Goal: Task Accomplishment & Management: Use online tool/utility

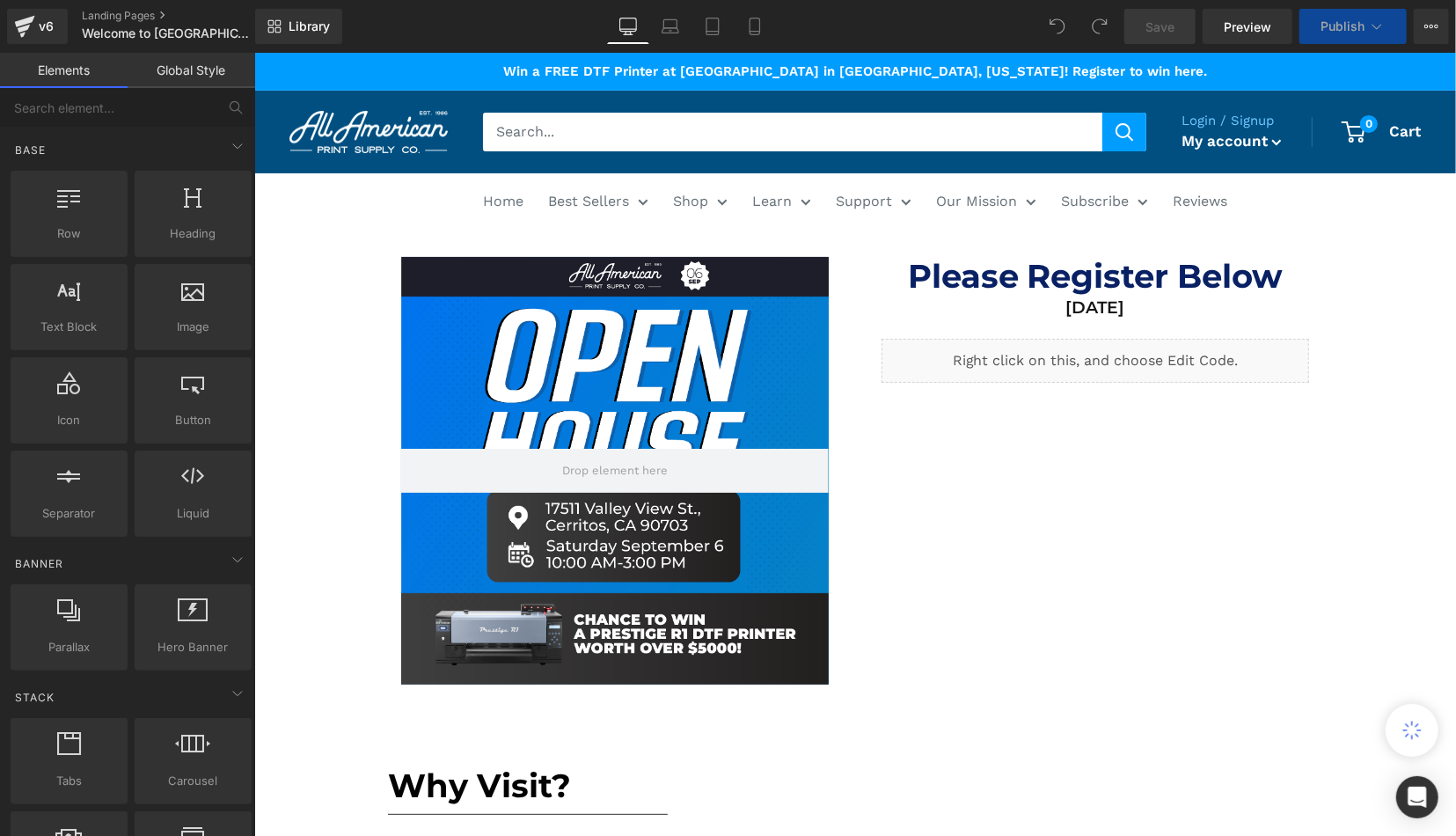
scroll to position [641, 0]
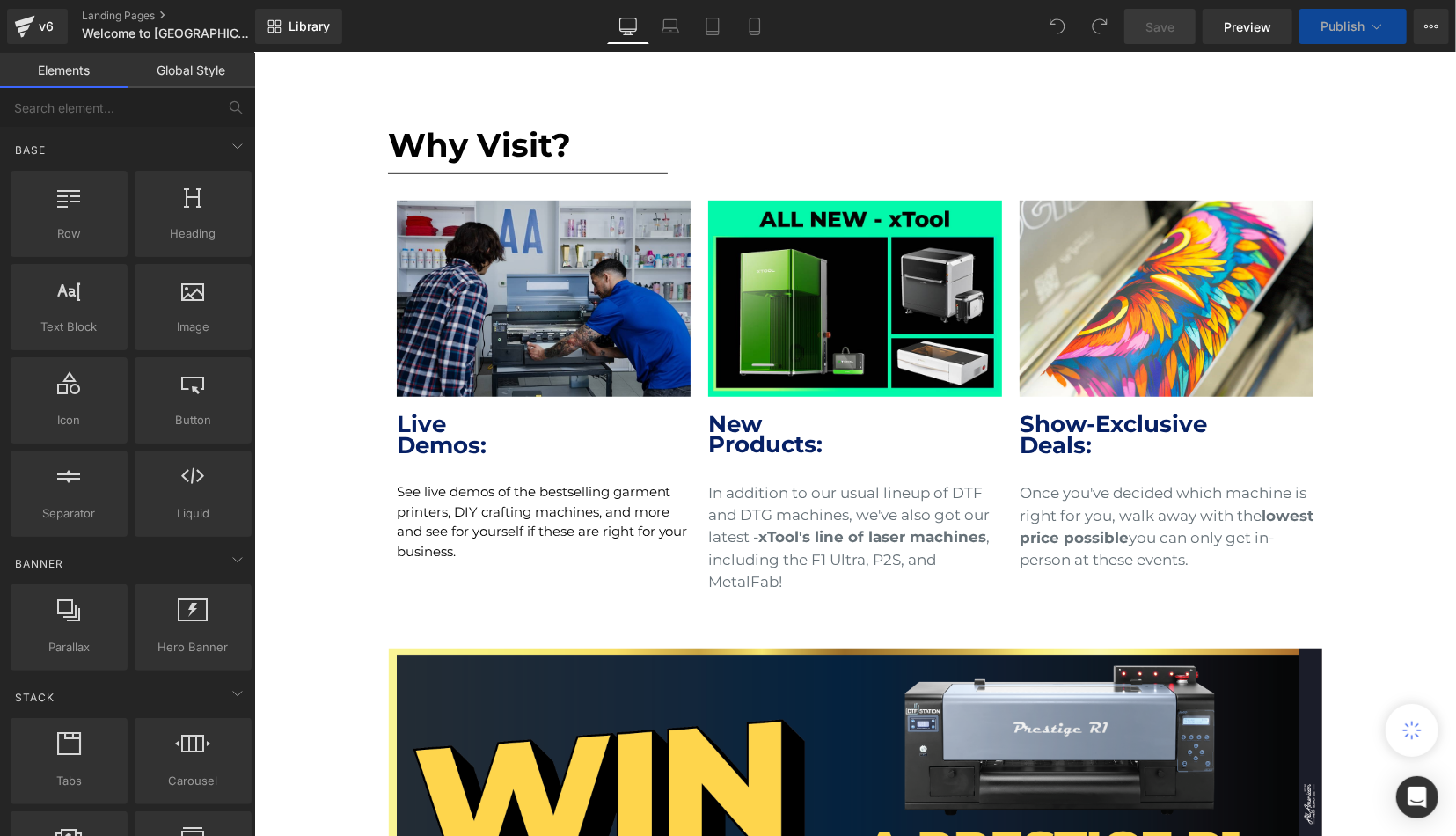
click at [566, 371] on img at bounding box center [543, 297] width 294 height 196
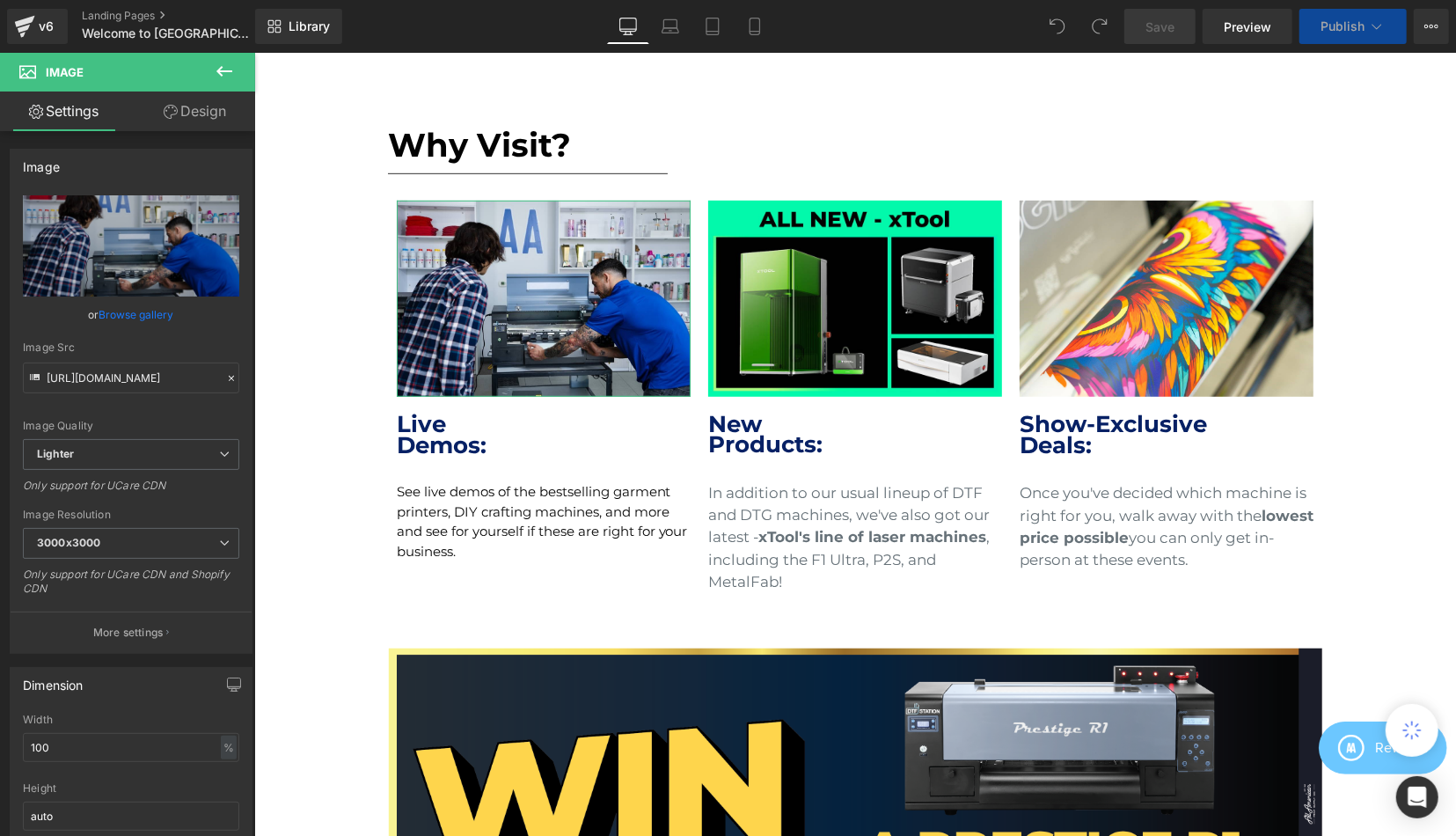
scroll to position [528, 0]
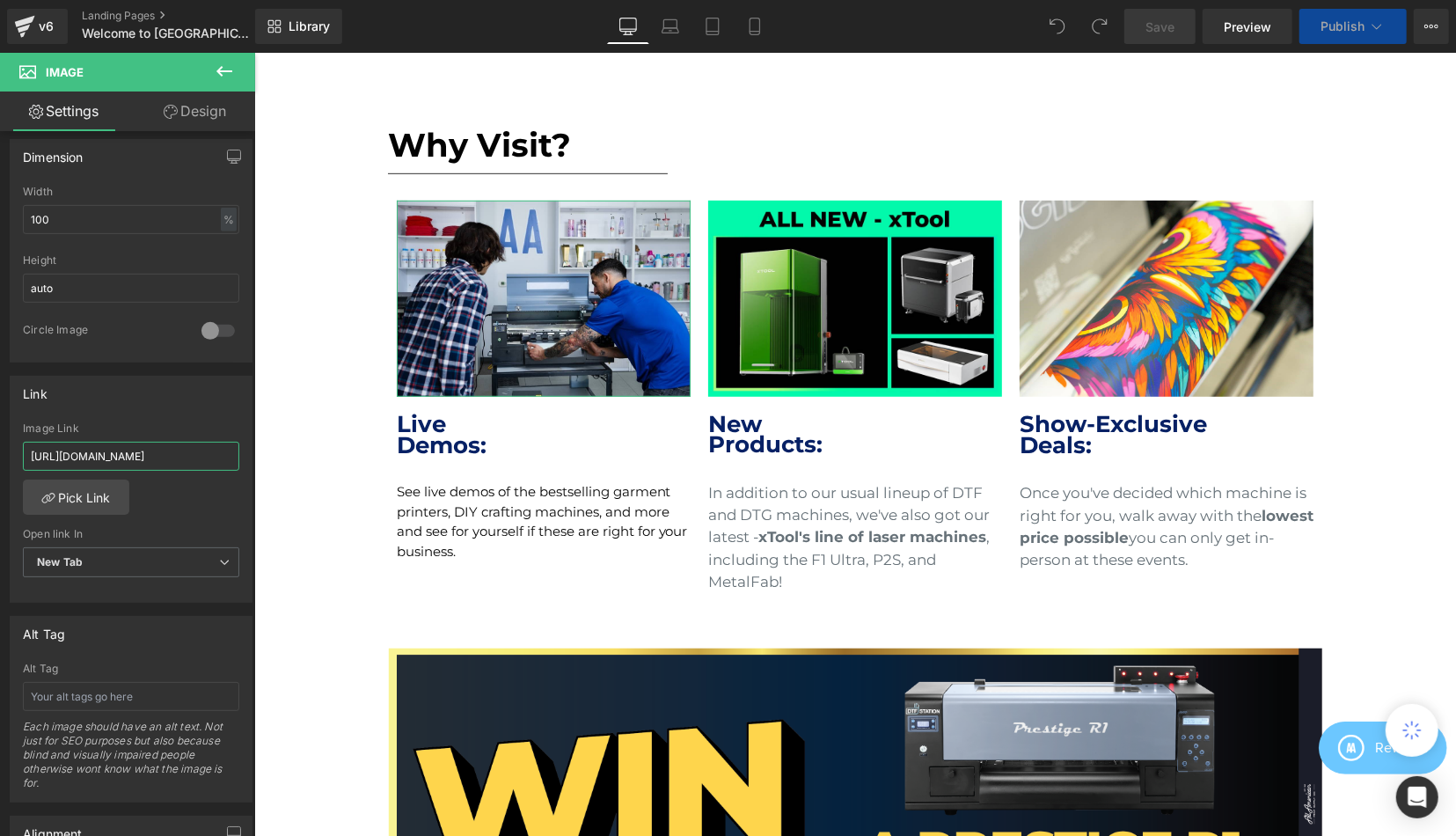
click at [134, 448] on input "[URL][DOMAIN_NAME]" at bounding box center [130, 456] width 216 height 29
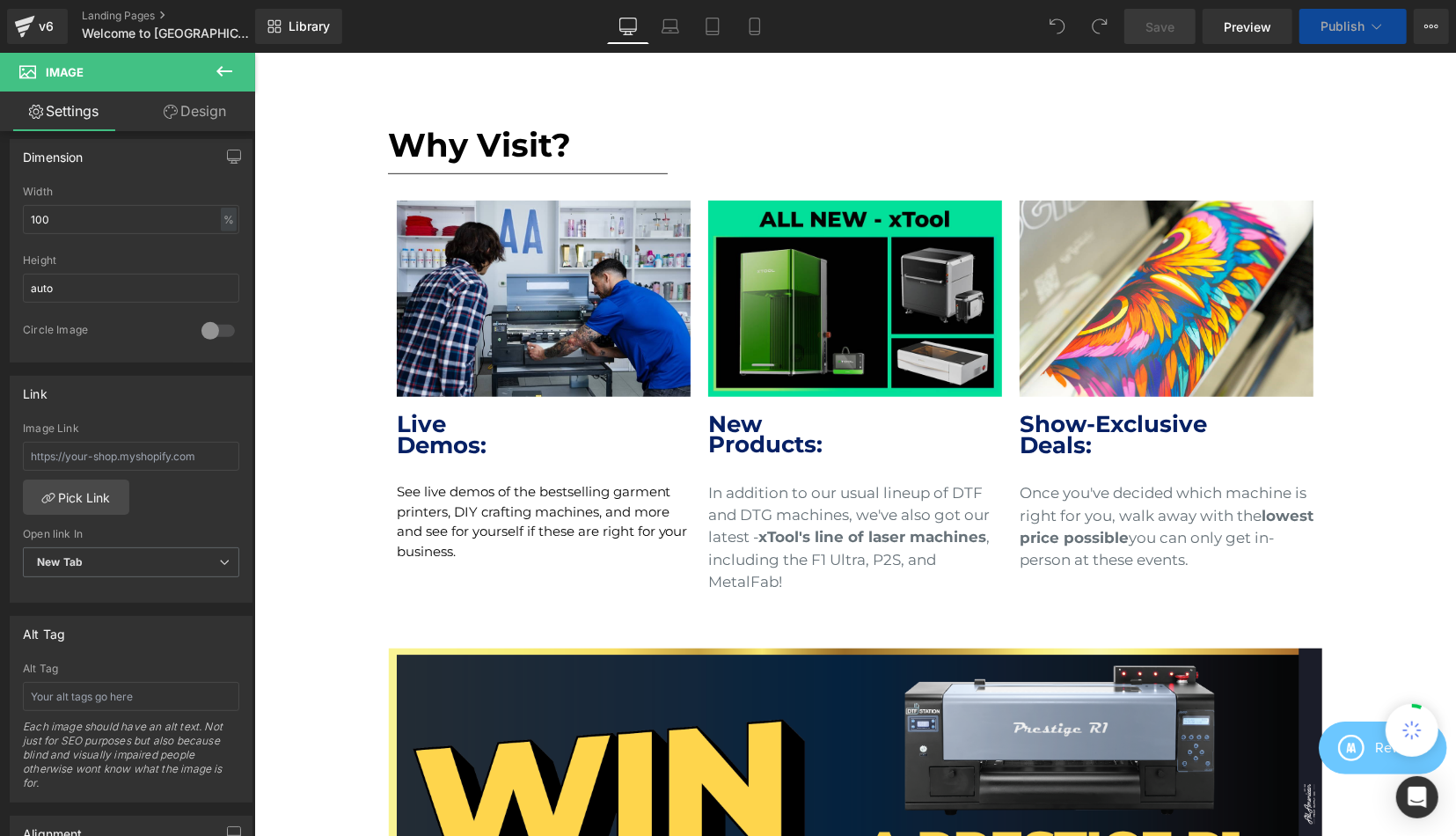
click at [887, 313] on img at bounding box center [855, 297] width 294 height 196
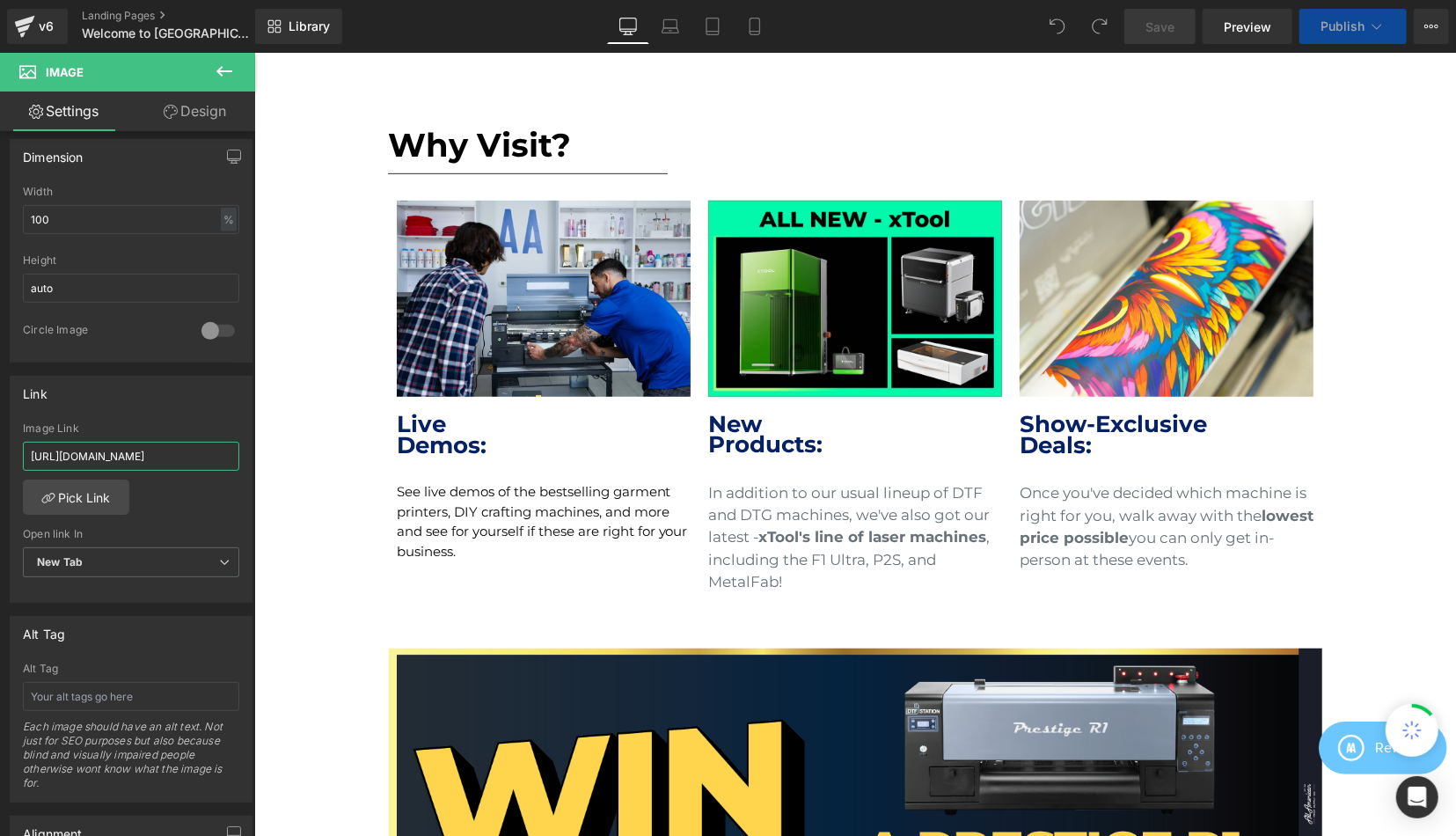
click at [172, 447] on input "[URL][DOMAIN_NAME]" at bounding box center [130, 456] width 216 height 29
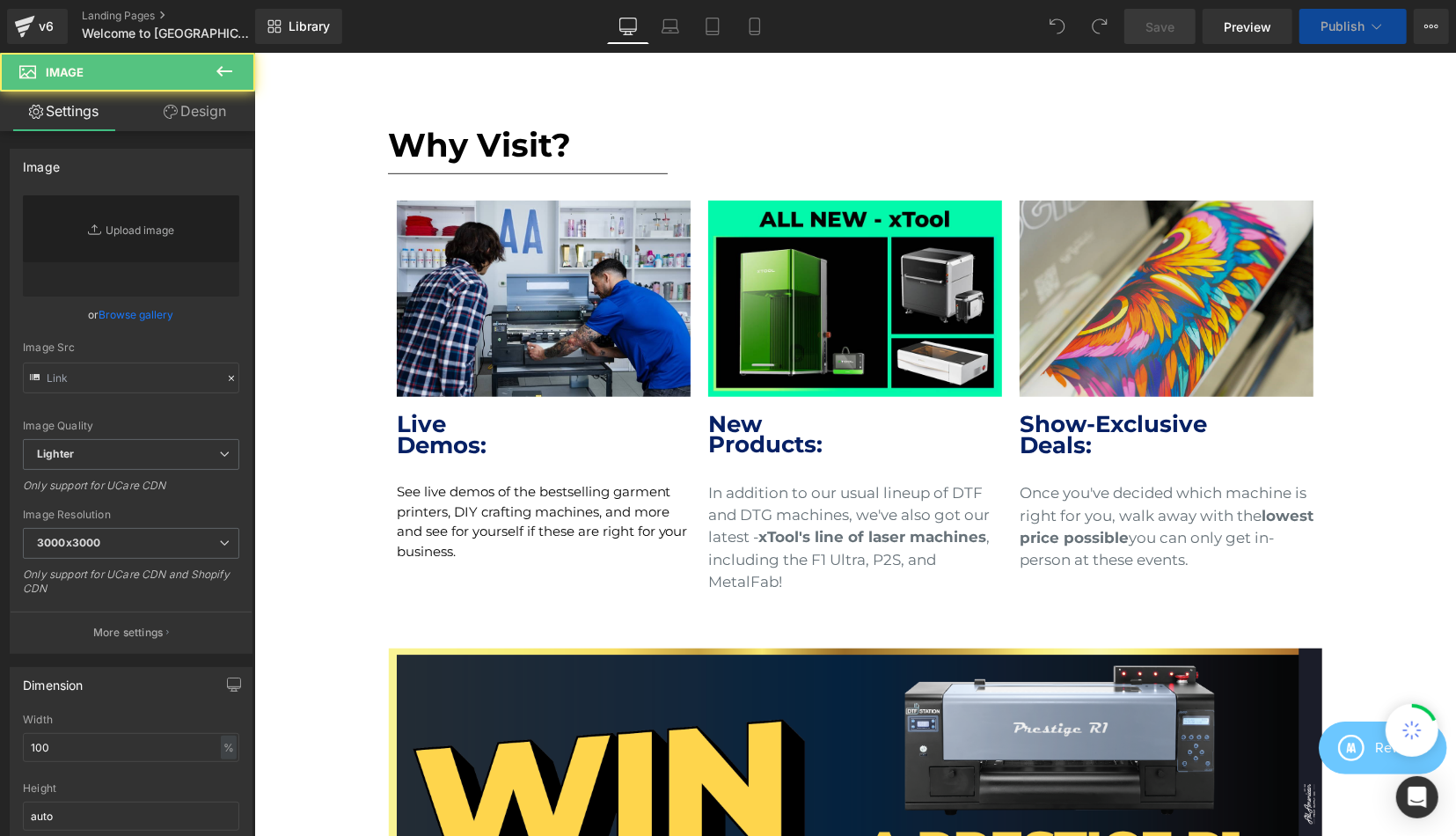
click at [1191, 314] on img at bounding box center [1166, 297] width 294 height 196
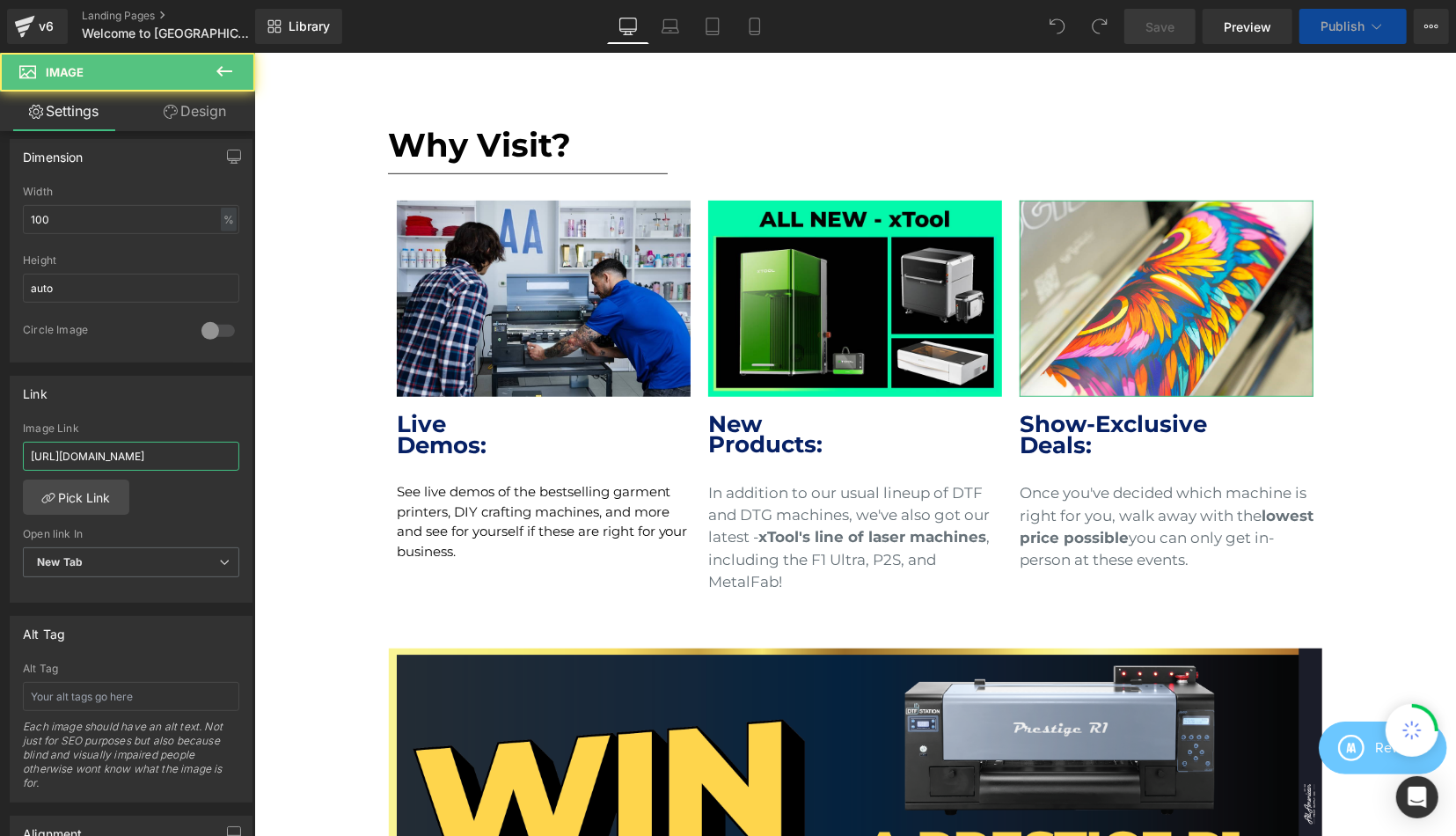
click at [171, 445] on input "[URL][DOMAIN_NAME]" at bounding box center [130, 456] width 216 height 29
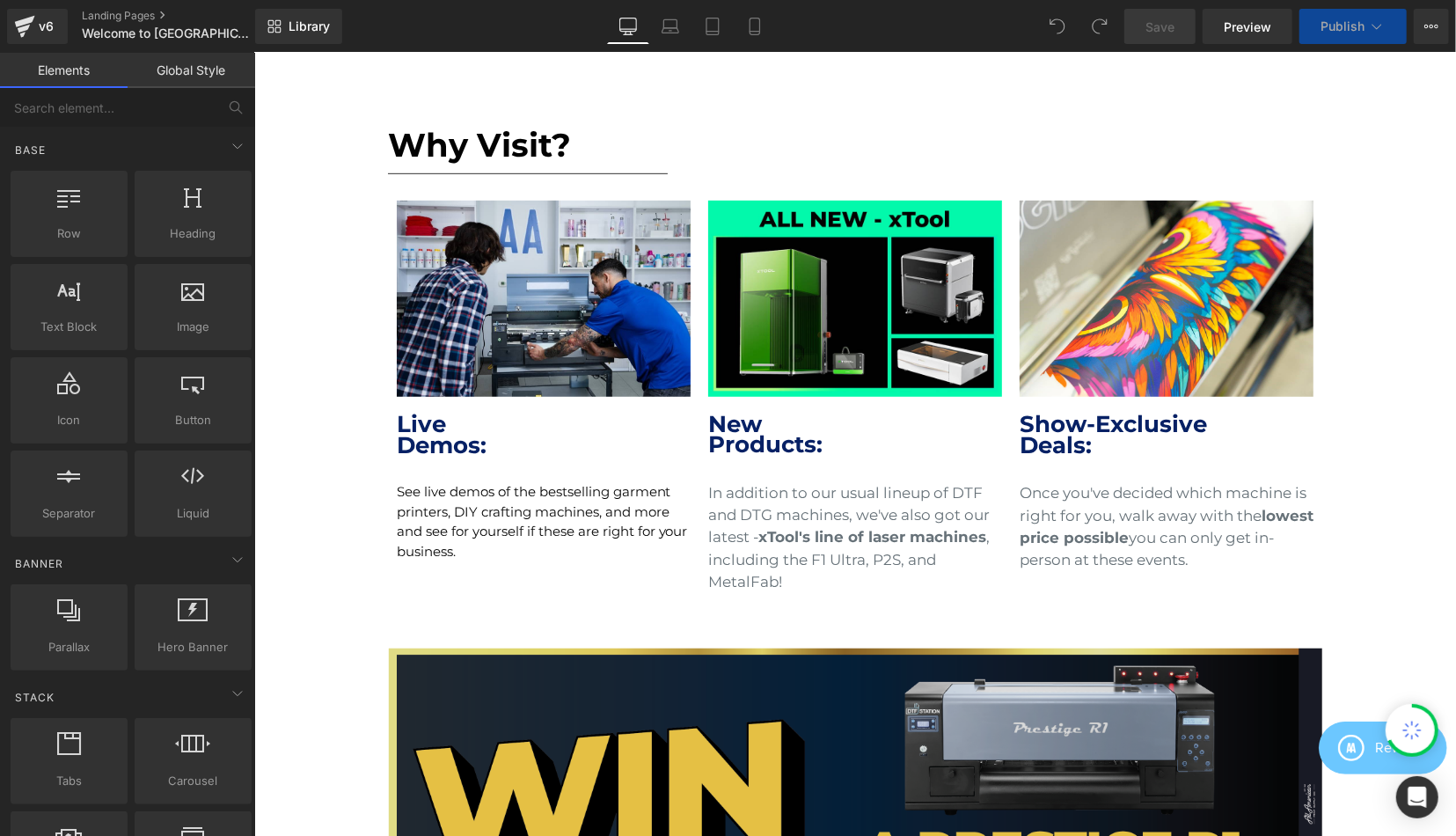
click at [849, 647] on div "Image" at bounding box center [855, 803] width 936 height 312
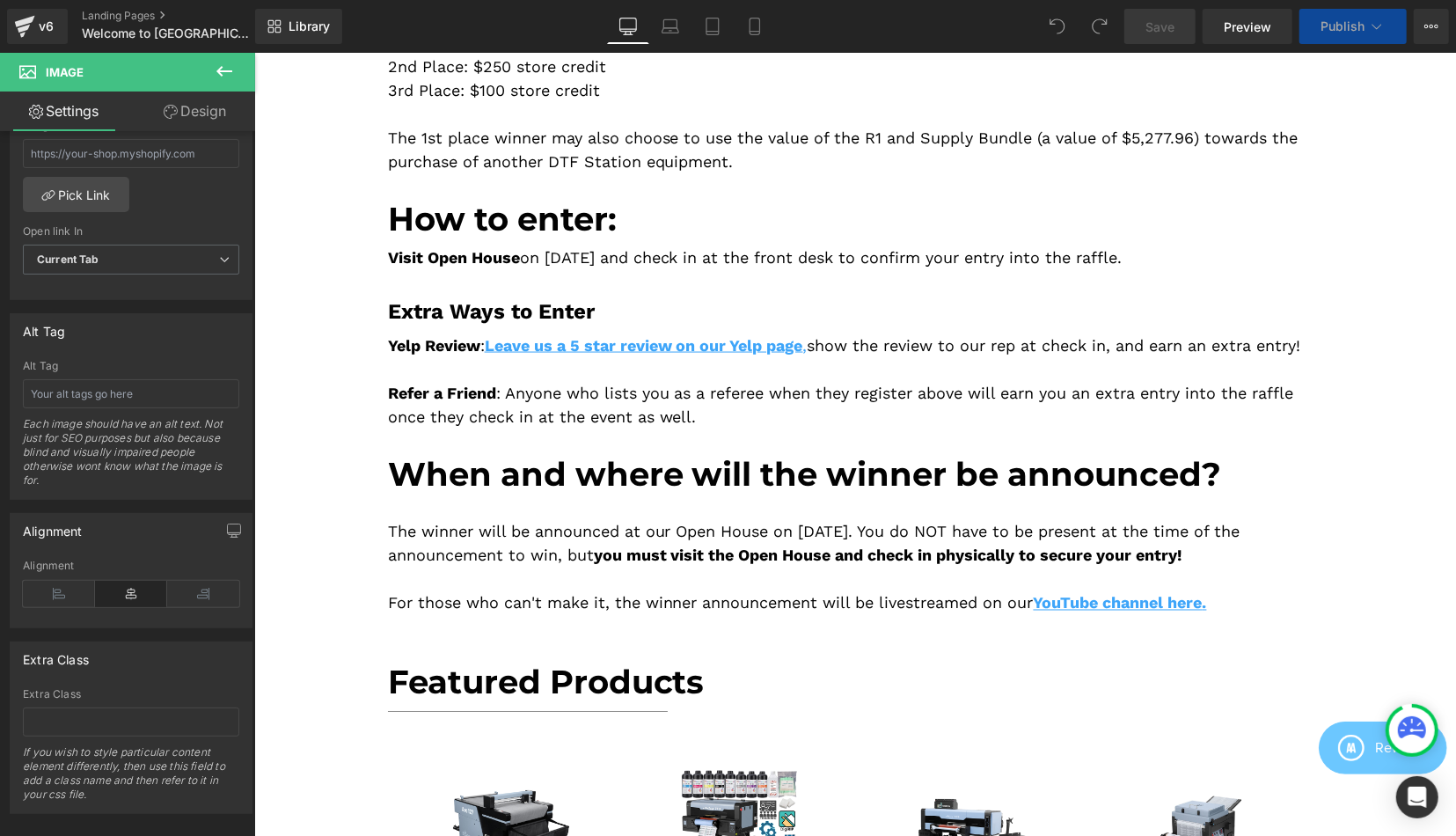
scroll to position [1007, 0]
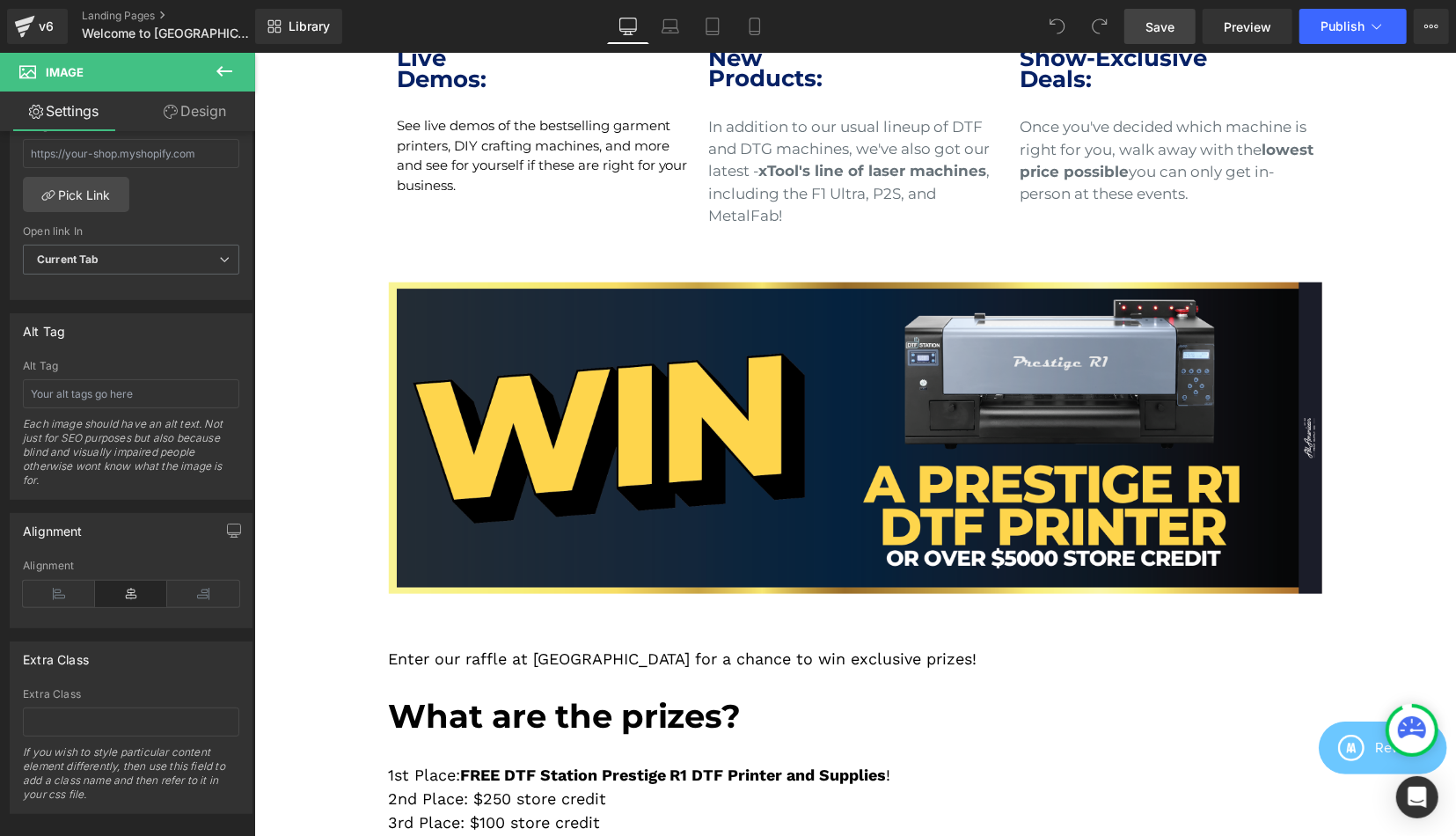
drag, startPoint x: 1172, startPoint y: 22, endPoint x: 1158, endPoint y: 107, distance: 86.1
click at [1172, 22] on span "Save" at bounding box center [1160, 27] width 29 height 19
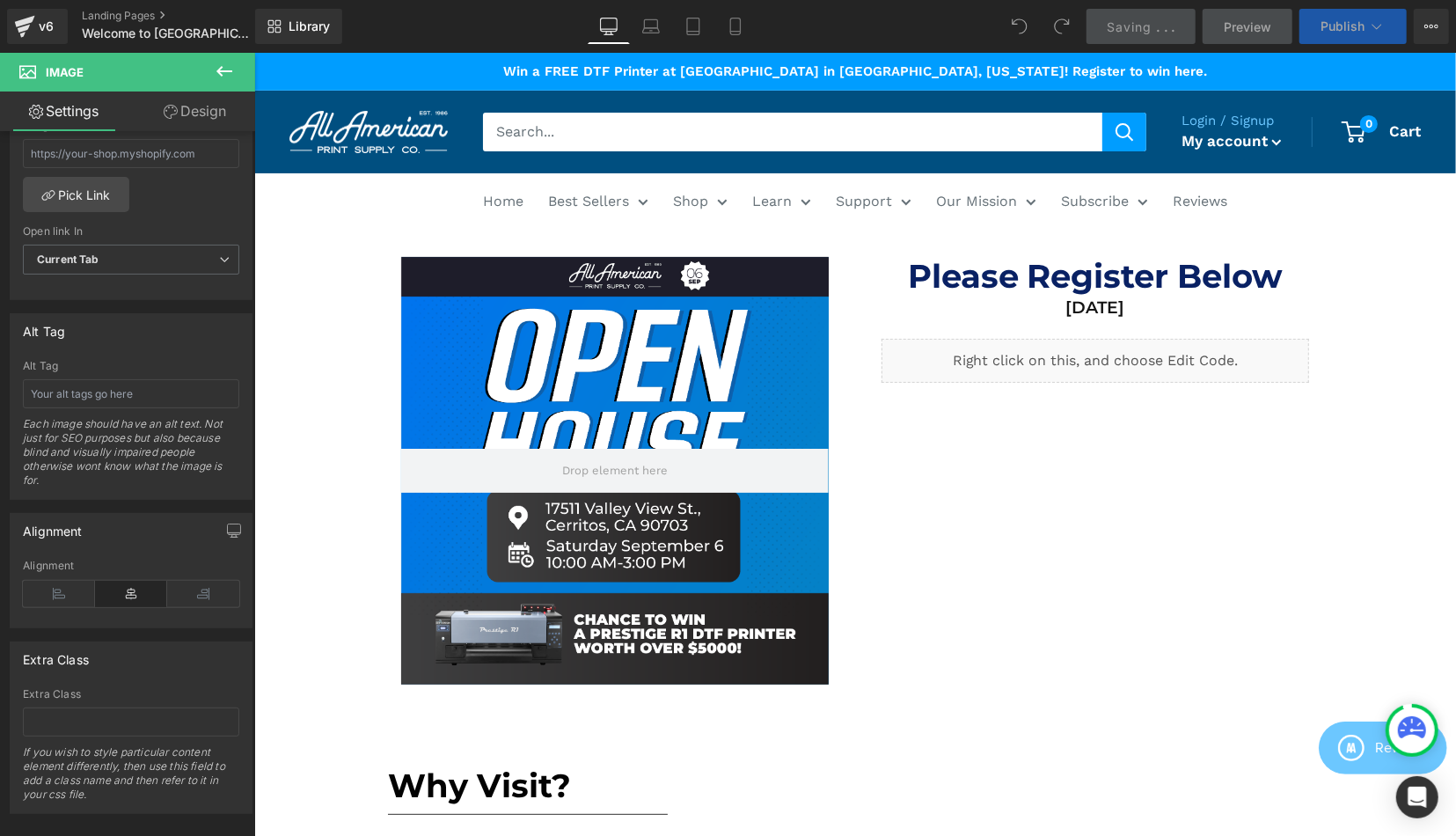
click at [1345, 31] on span "Publish" at bounding box center [1342, 27] width 44 height 14
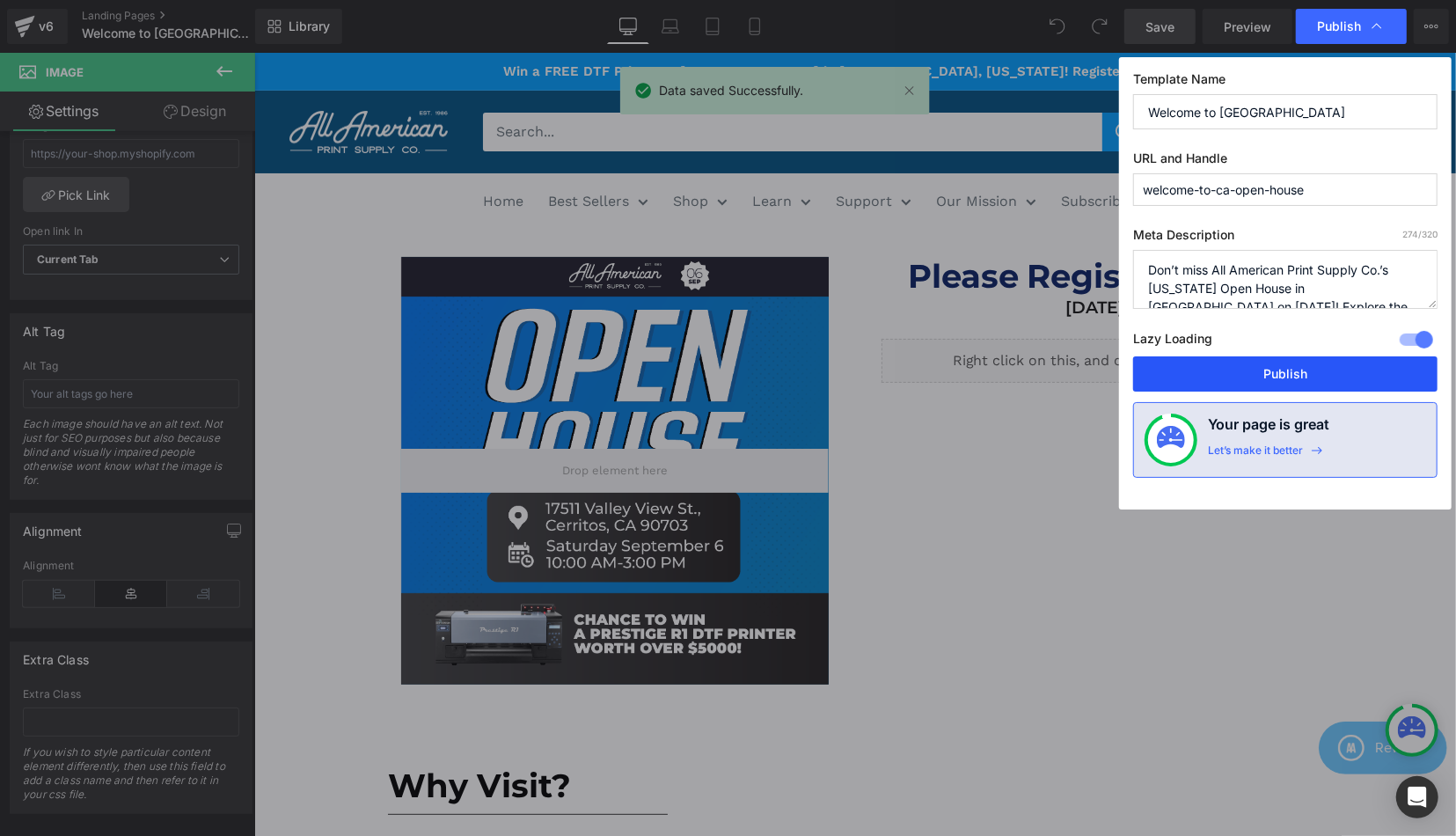
click at [1198, 367] on button "Publish" at bounding box center [1285, 374] width 304 height 36
